Goal: Navigation & Orientation: Go to known website

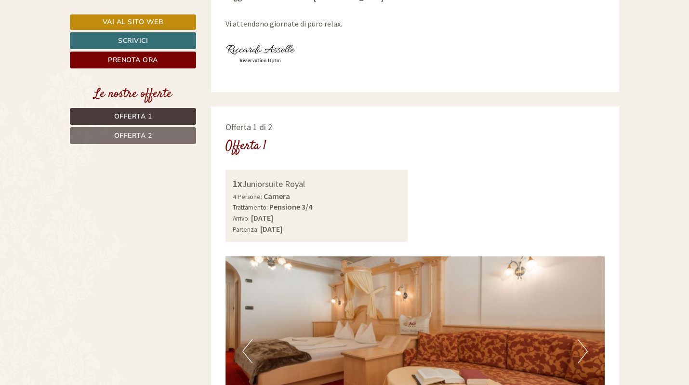
scroll to position [626, 0]
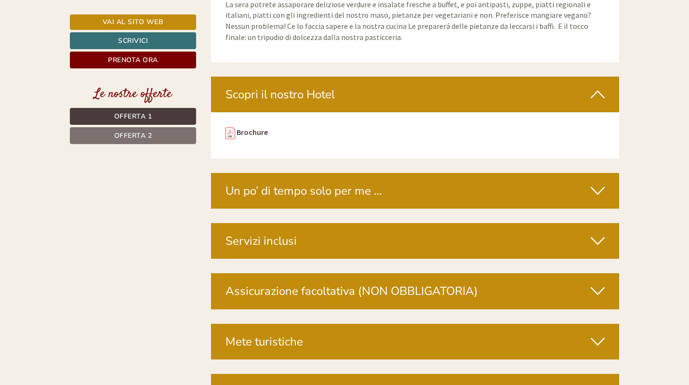
scroll to position [3570, 0]
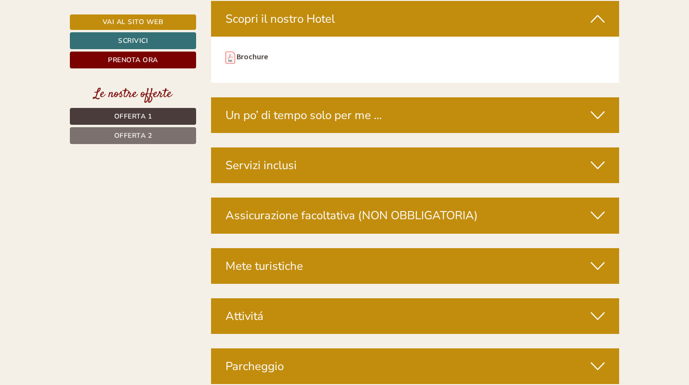
click at [590, 147] on div "Servizi inclusi" at bounding box center [415, 165] width 409 height 36
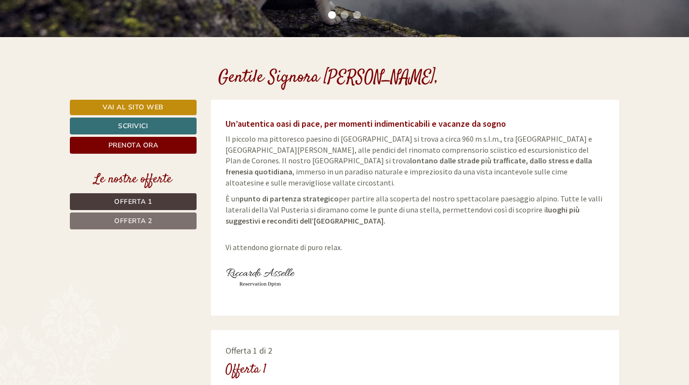
scroll to position [286, 0]
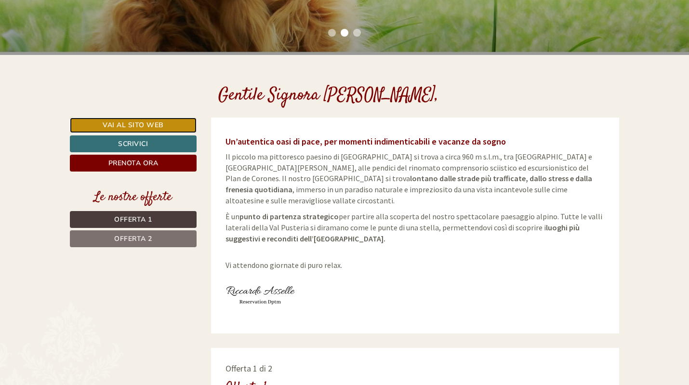
click at [128, 122] on link "Vai al sito web" at bounding box center [133, 125] width 127 height 15
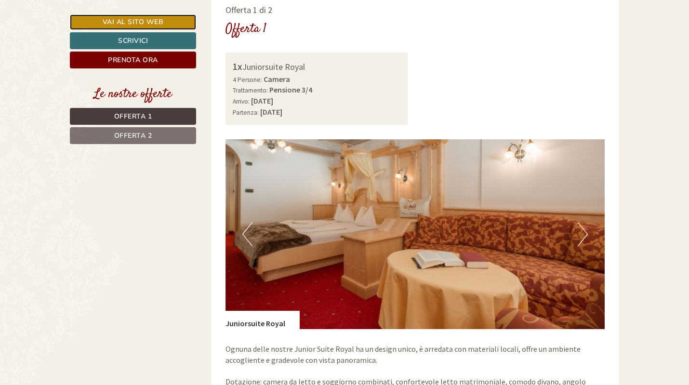
scroll to position [672, 0]
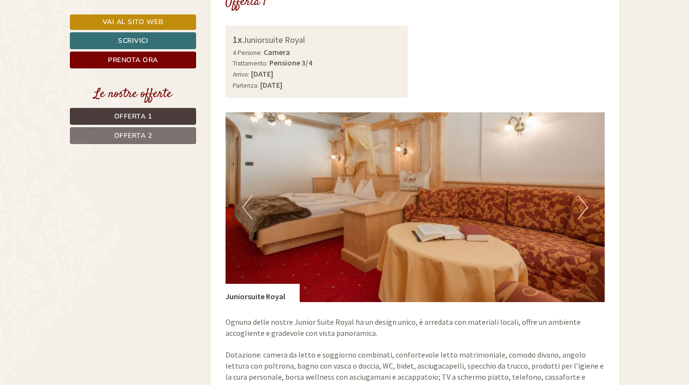
click at [584, 195] on button "Next" at bounding box center [583, 207] width 10 height 24
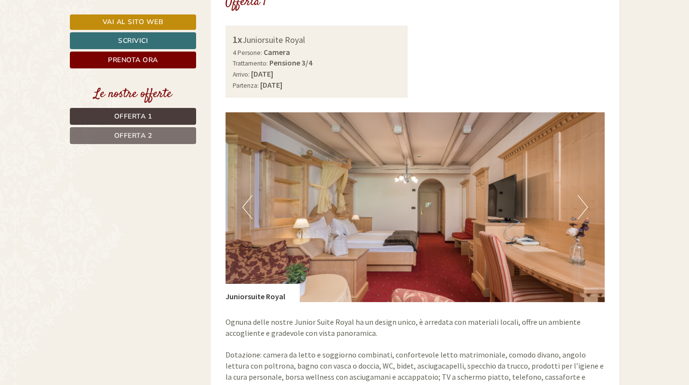
click at [581, 206] on button "Next" at bounding box center [583, 207] width 10 height 24
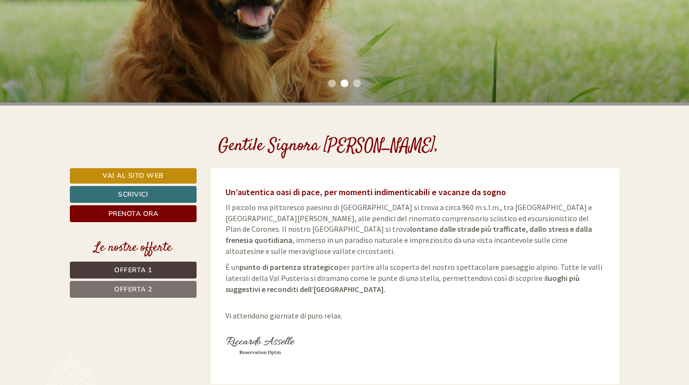
scroll to position [228, 0]
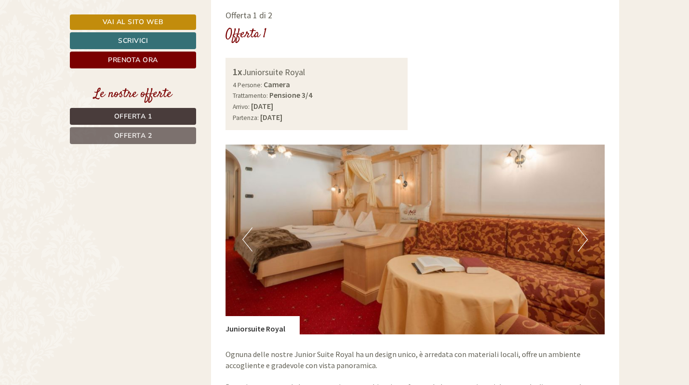
scroll to position [641, 0]
